Goal: Task Accomplishment & Management: Complete application form

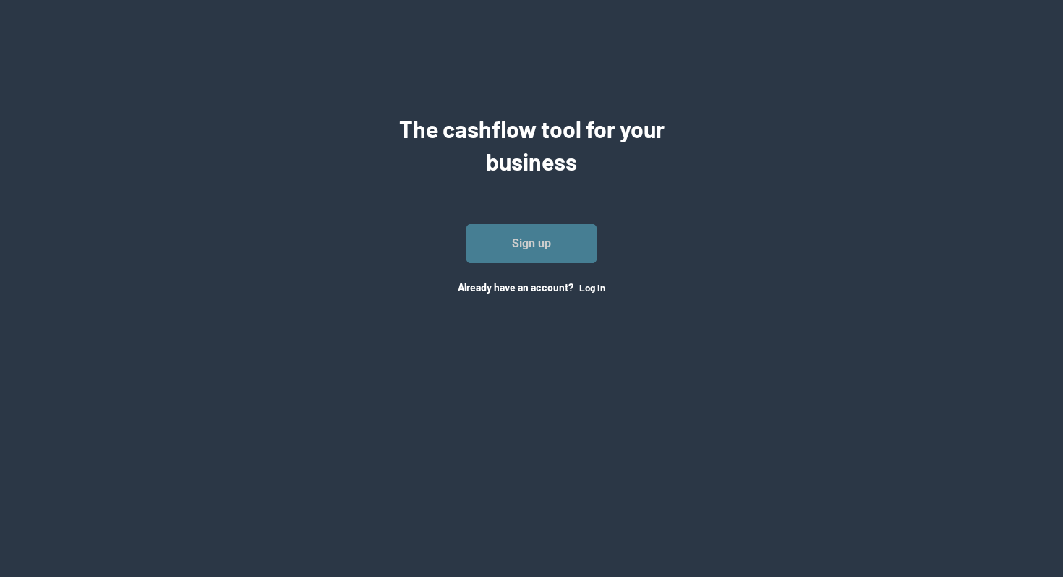
click at [545, 245] on link "Sign up" at bounding box center [531, 243] width 130 height 39
